Goal: Obtain resource: Obtain resource

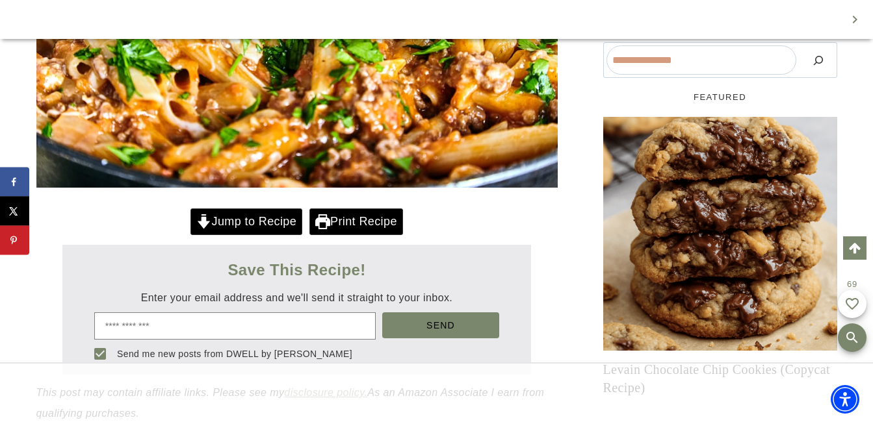
scroll to position [512, 0]
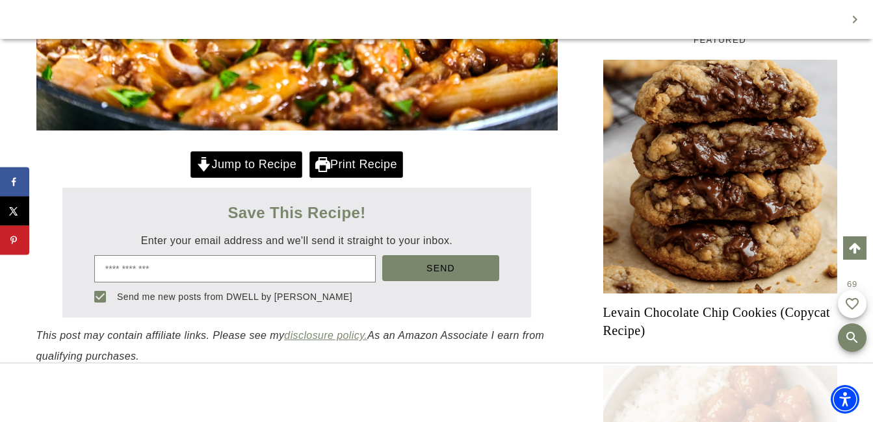
click at [271, 178] on link "Jump to Recipe" at bounding box center [246, 164] width 112 height 27
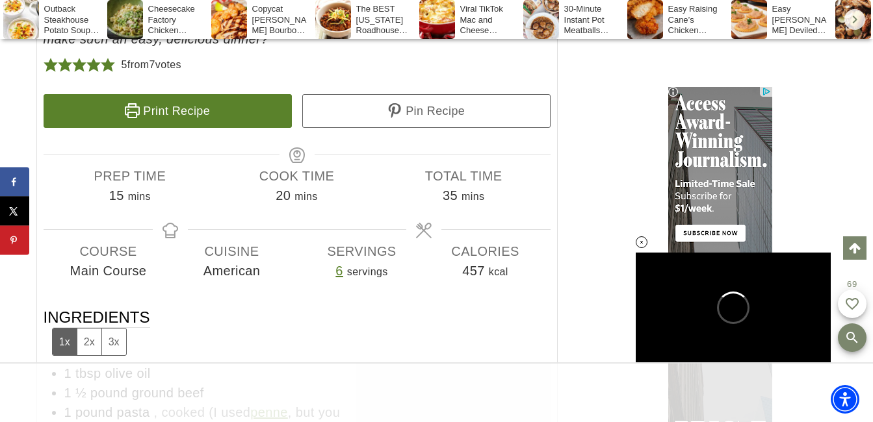
click at [246, 128] on link "Print Recipe" at bounding box center [168, 111] width 248 height 34
